Goal: Task Accomplishment & Management: Manage account settings

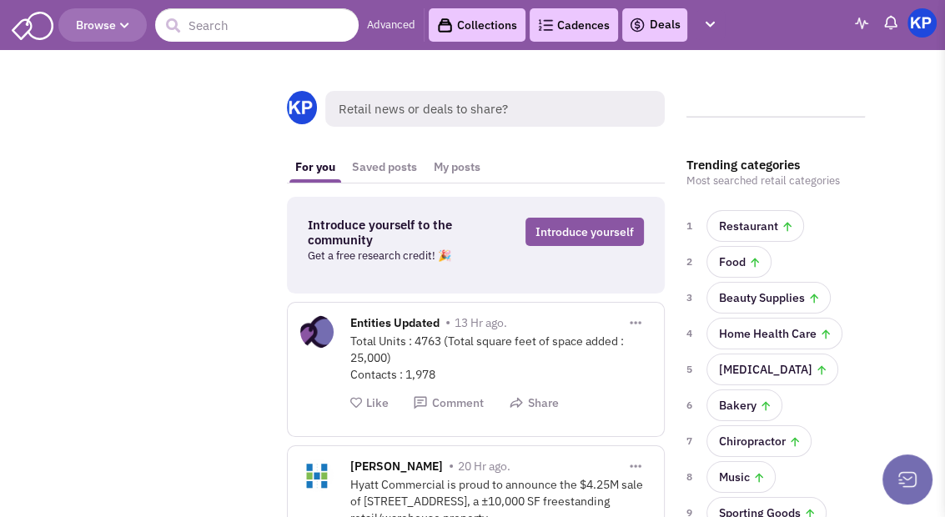
click at [660, 22] on link "Deals" at bounding box center [655, 25] width 52 height 20
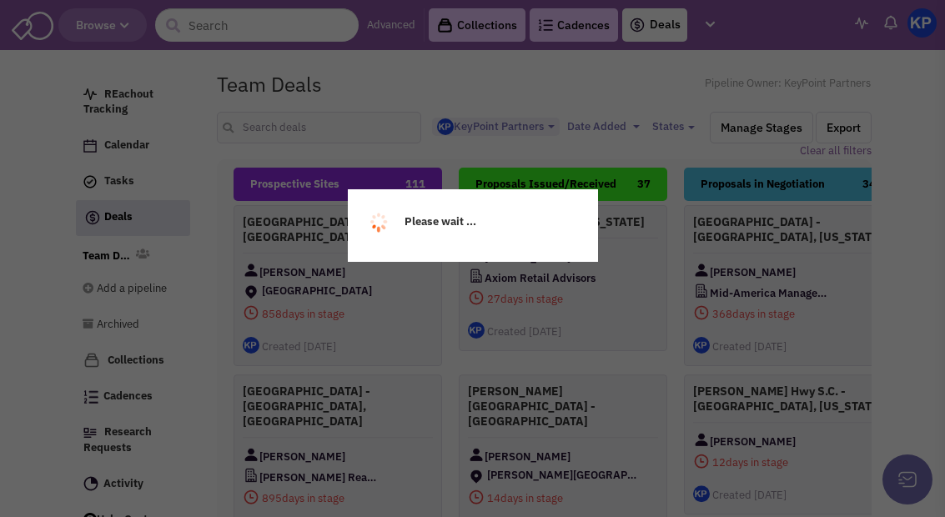
select select "1900"
select select
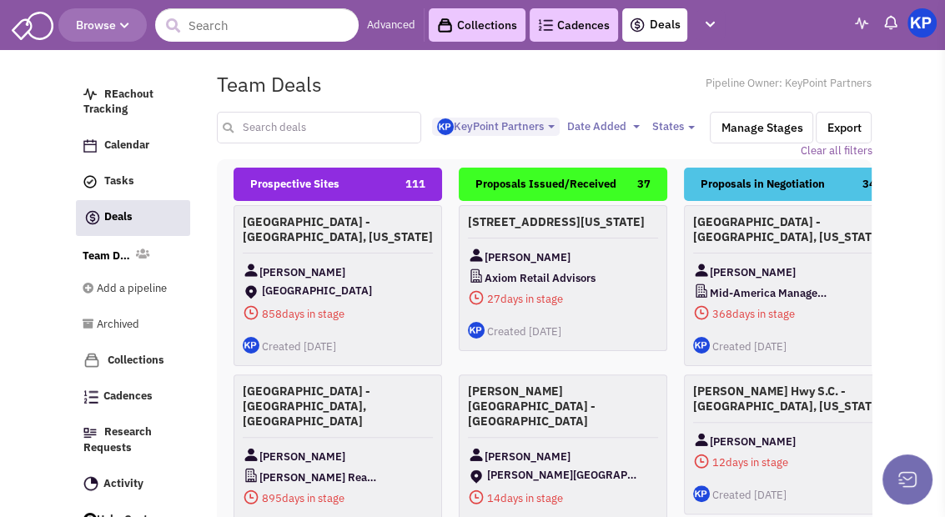
click at [303, 128] on input "text" at bounding box center [318, 128] width 203 height 32
type input "[GEOGRAPHIC_DATA]"
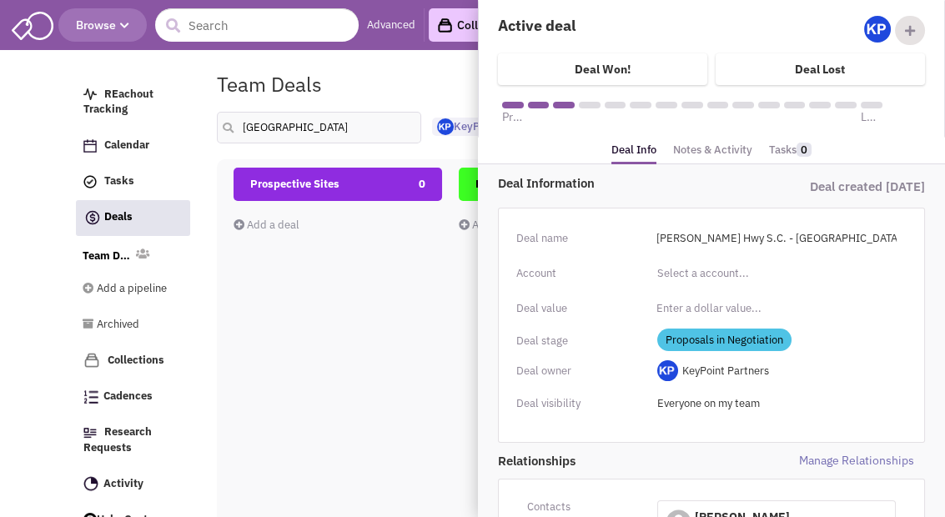
click at [730, 149] on link "Notes & Activity" at bounding box center [712, 150] width 79 height 24
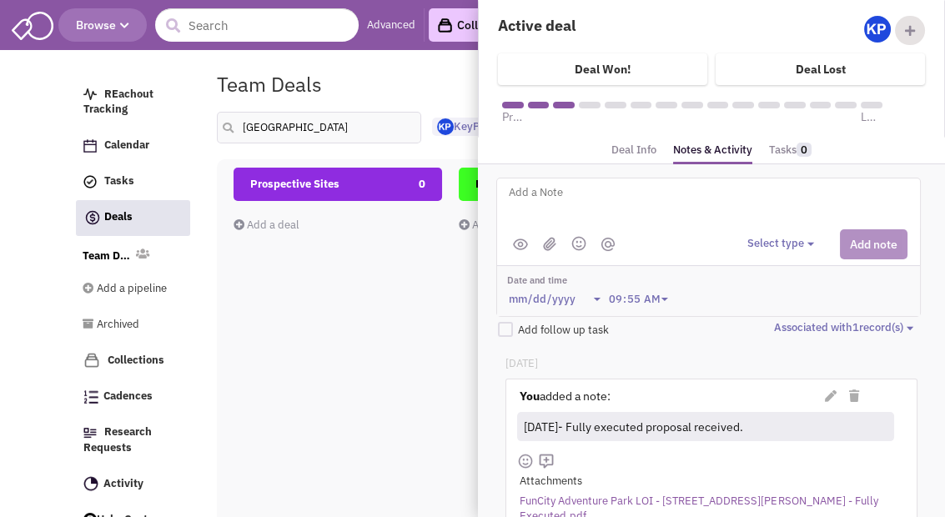
click at [700, 199] on textarea at bounding box center [713, 206] width 413 height 46
type textarea "[DATE]- Lease received."
click at [554, 242] on img at bounding box center [549, 244] width 13 height 14
click at [784, 246] on button "Select type" at bounding box center [783, 244] width 72 height 16
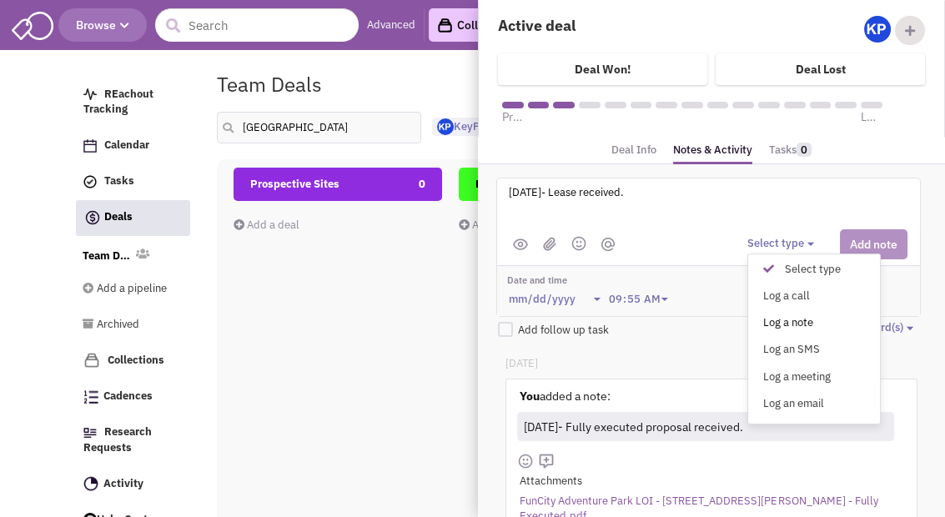
click at [793, 321] on div "Log a note" at bounding box center [772, 323] width 41 height 16
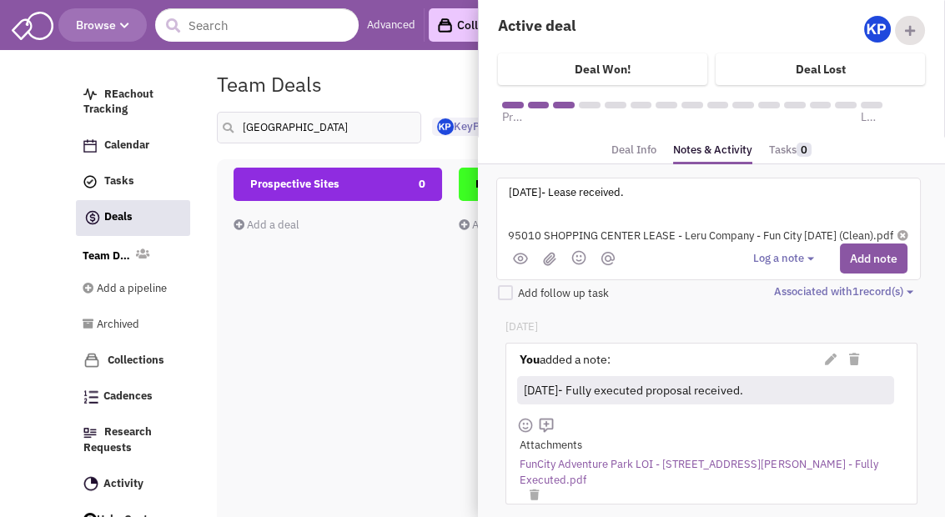
click at [861, 253] on button "Add note" at bounding box center [874, 258] width 68 height 30
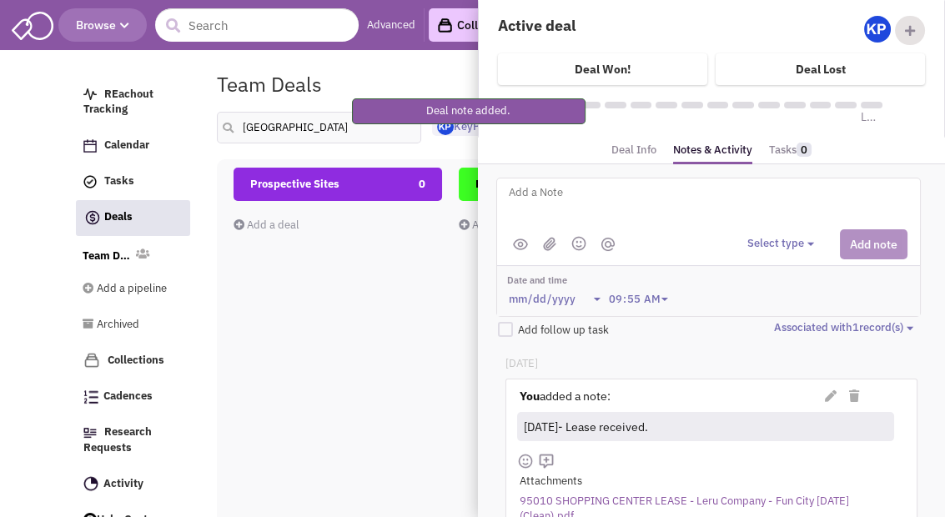
click at [644, 151] on link "Deal Info" at bounding box center [633, 150] width 45 height 24
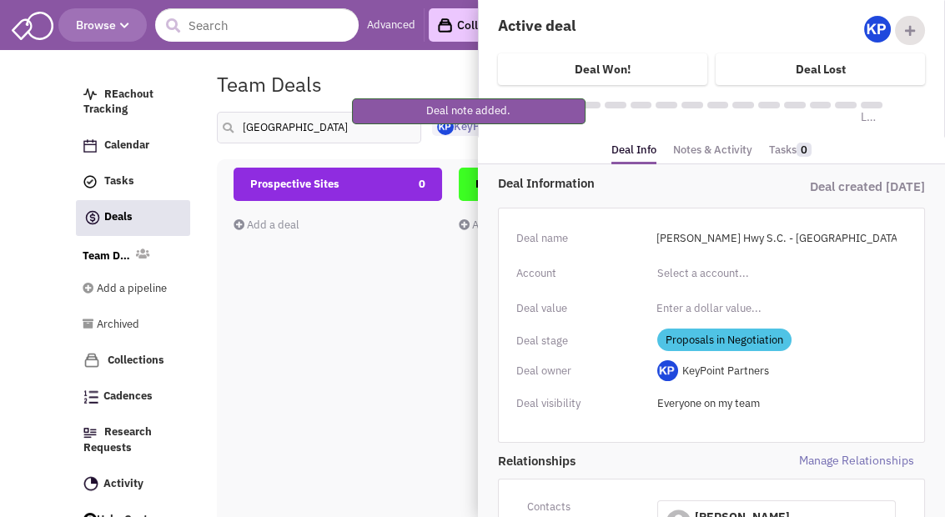
click at [732, 333] on span "Proposals in Negotiation" at bounding box center [724, 340] width 134 height 23
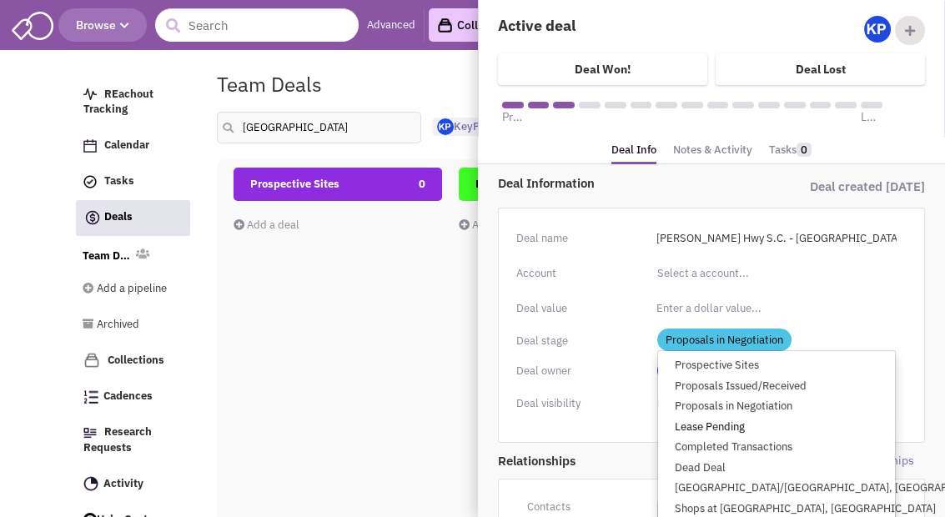
click at [720, 419] on link "Lease Pending" at bounding box center [776, 427] width 237 height 21
